Goal: Navigation & Orientation: Find specific page/section

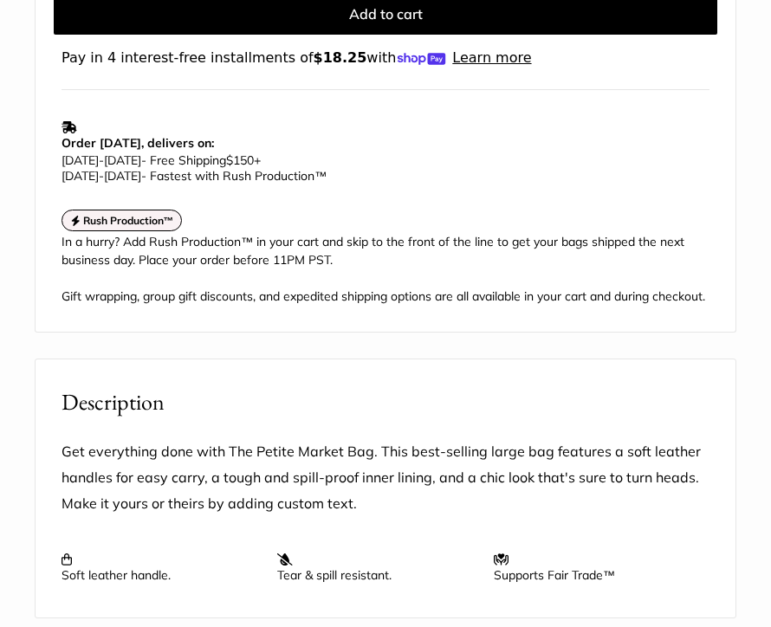
scroll to position [1655, 0]
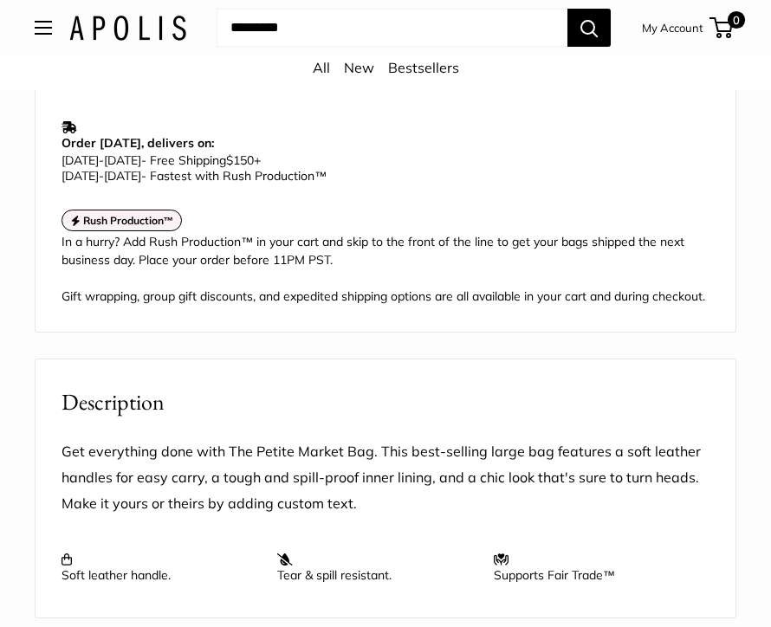
click at [51, 30] on button "Open menu" at bounding box center [43, 28] width 17 height 14
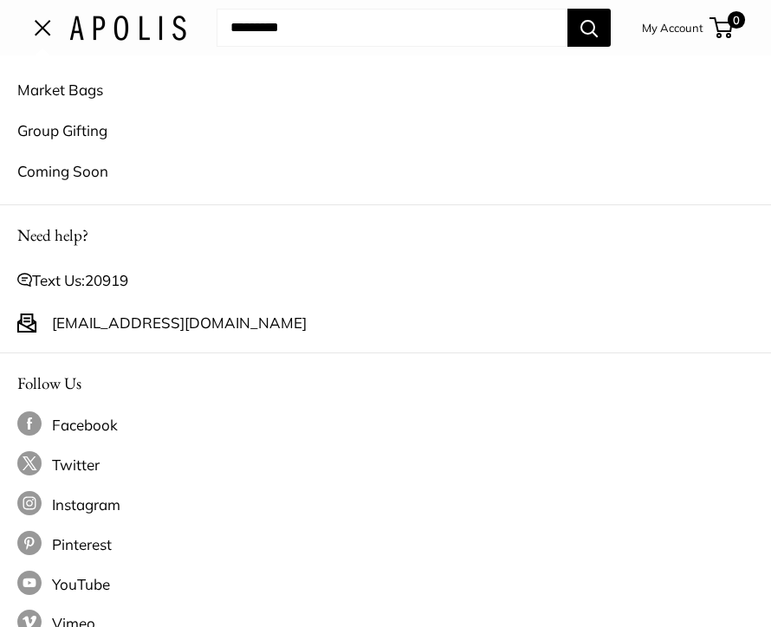
click at [47, 91] on link "Market Bags" at bounding box center [385, 89] width 737 height 41
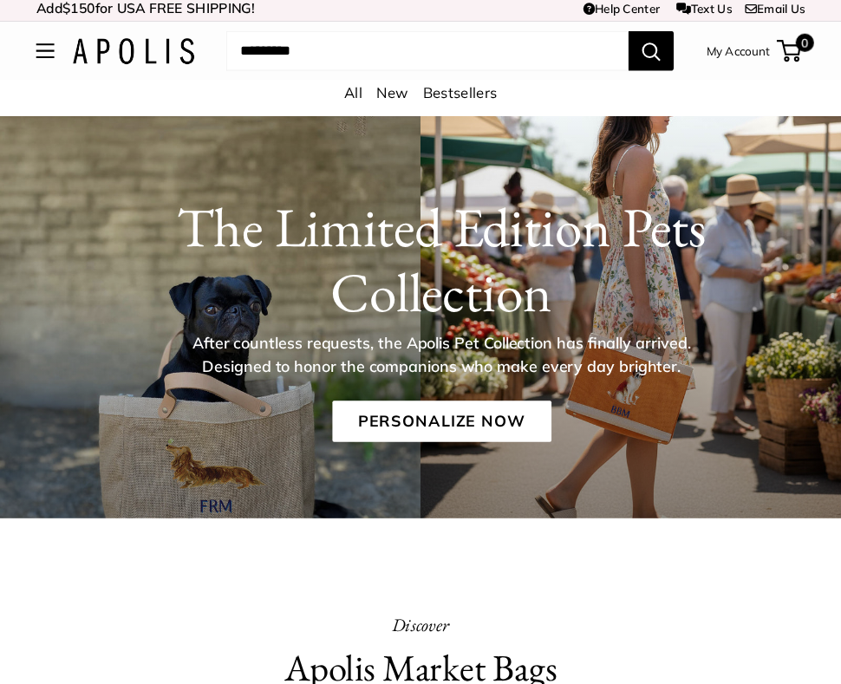
scroll to position [9, 0]
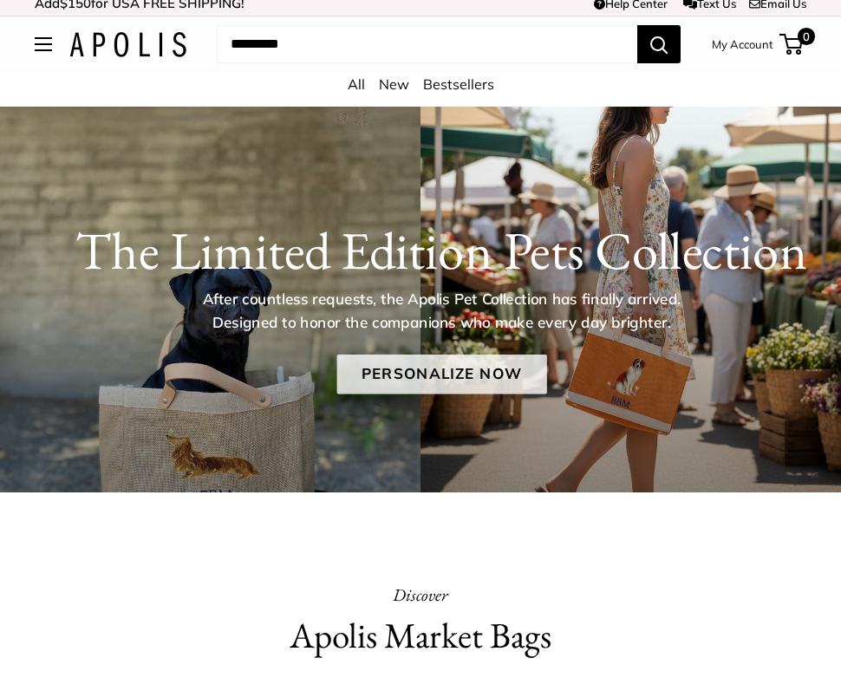
click at [438, 371] on link "Personalize Now" at bounding box center [441, 374] width 210 height 40
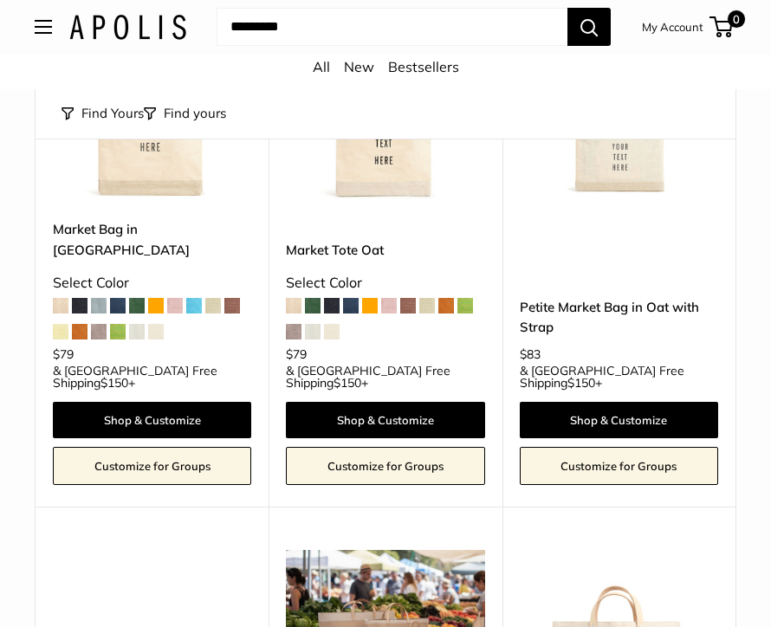
scroll to position [4345, 0]
